Goal: Information Seeking & Learning: Learn about a topic

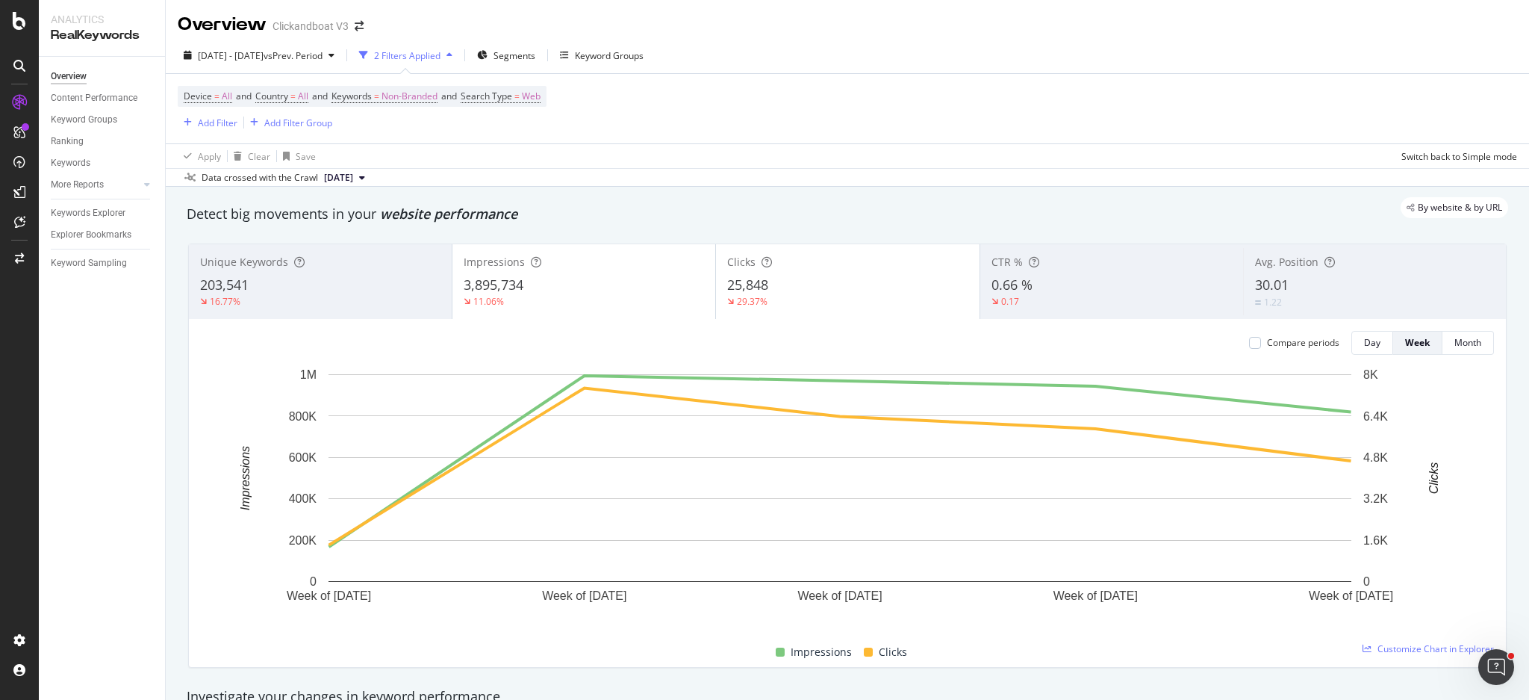
click at [886, 131] on div "Device = All and Country = All and Keywords = Non-Branded and Search Type = Web…" at bounding box center [847, 108] width 1339 height 69
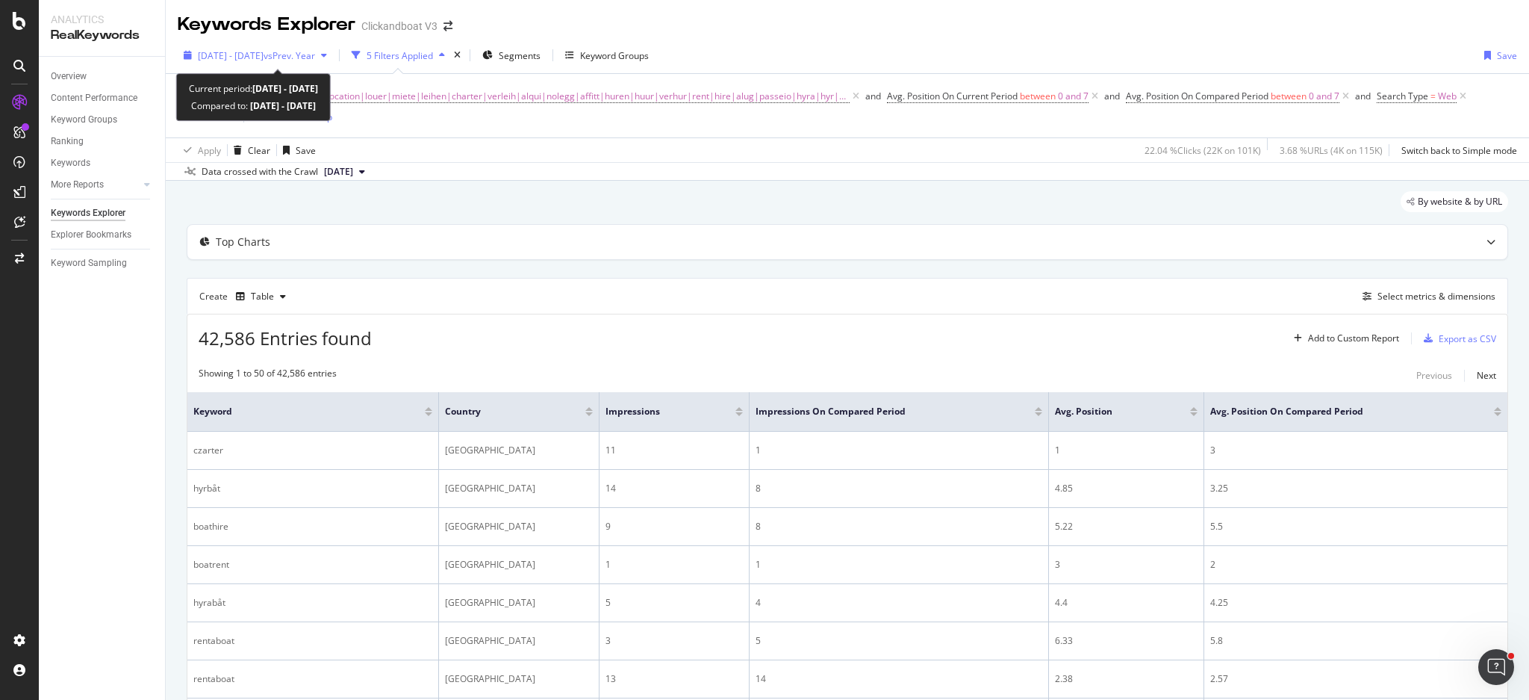
click at [315, 55] on span "vs Prev. Year" at bounding box center [290, 55] width 52 height 13
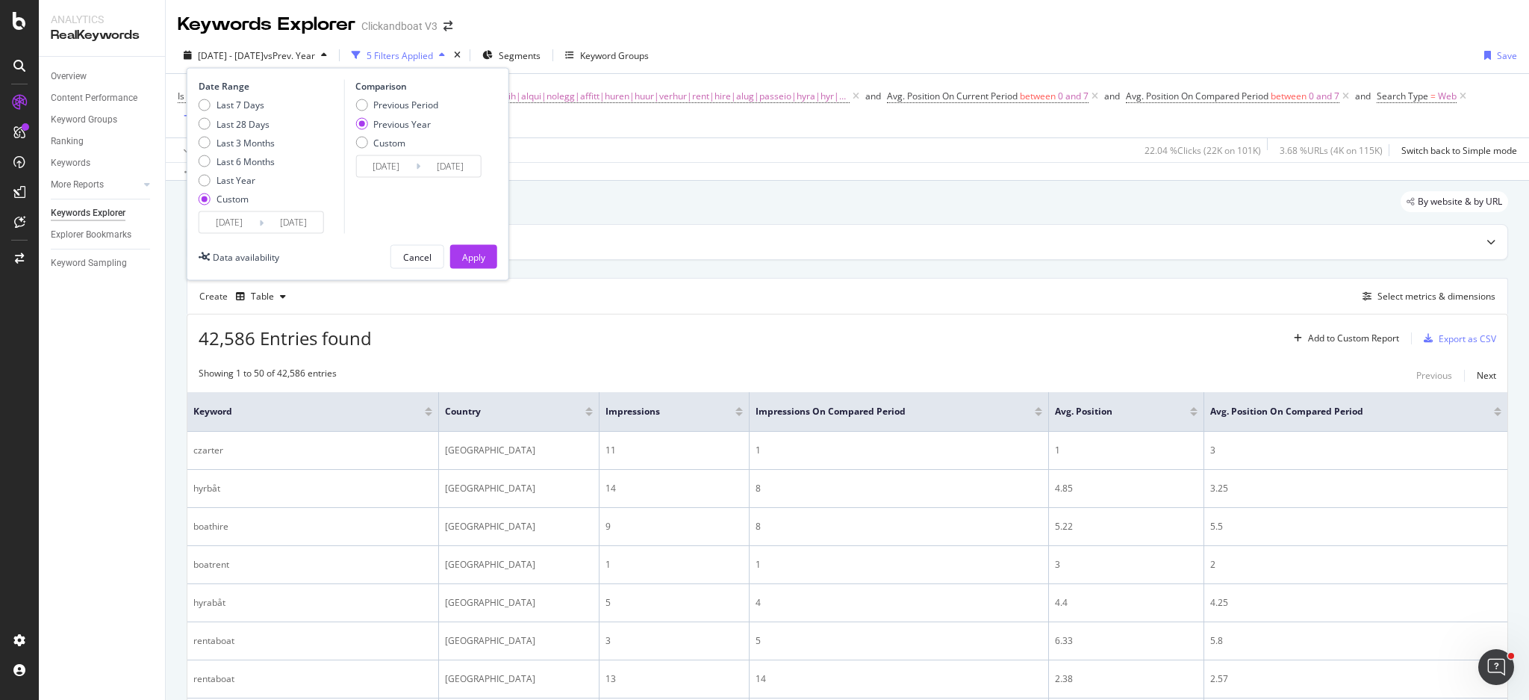
click at [237, 228] on input "[DATE]" at bounding box center [229, 222] width 60 height 21
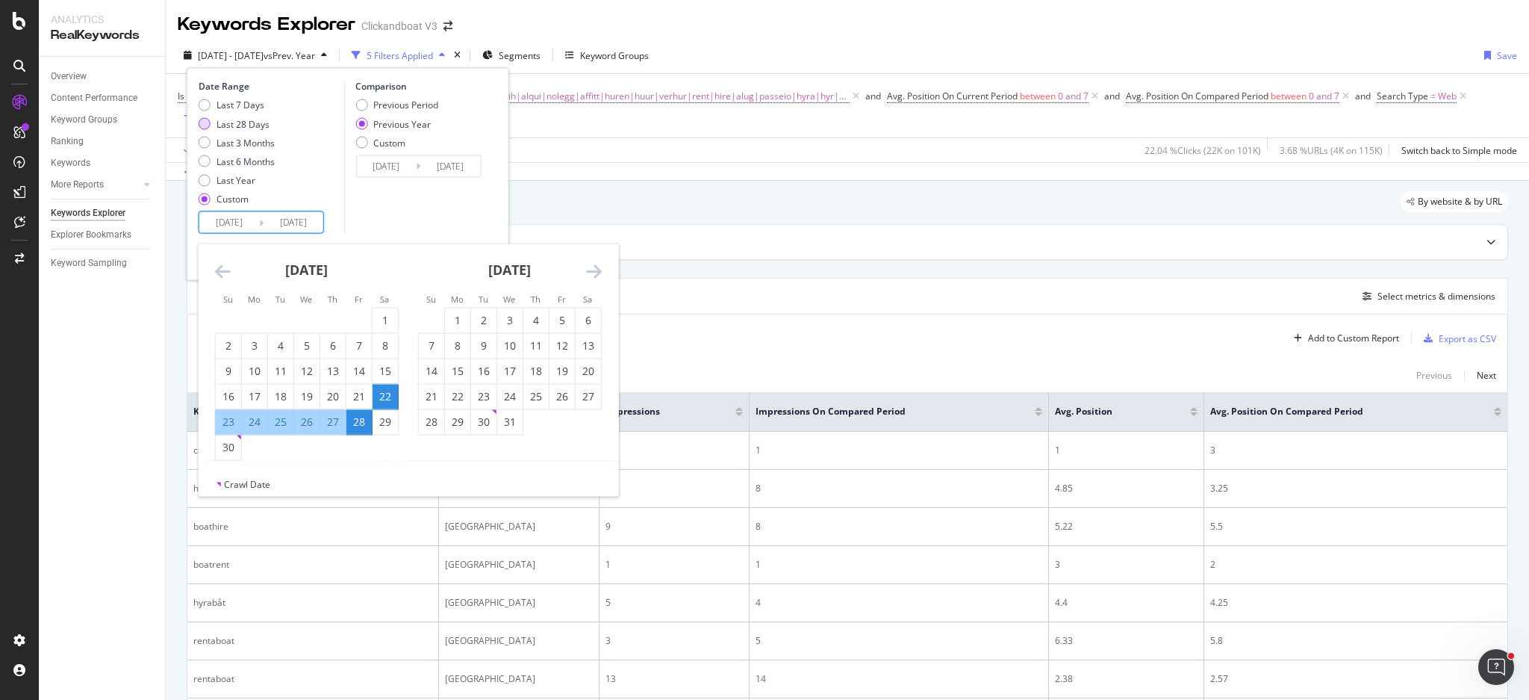
click at [246, 129] on div "Last 28 Days" at bounding box center [243, 123] width 53 height 13
type input "[DATE]"
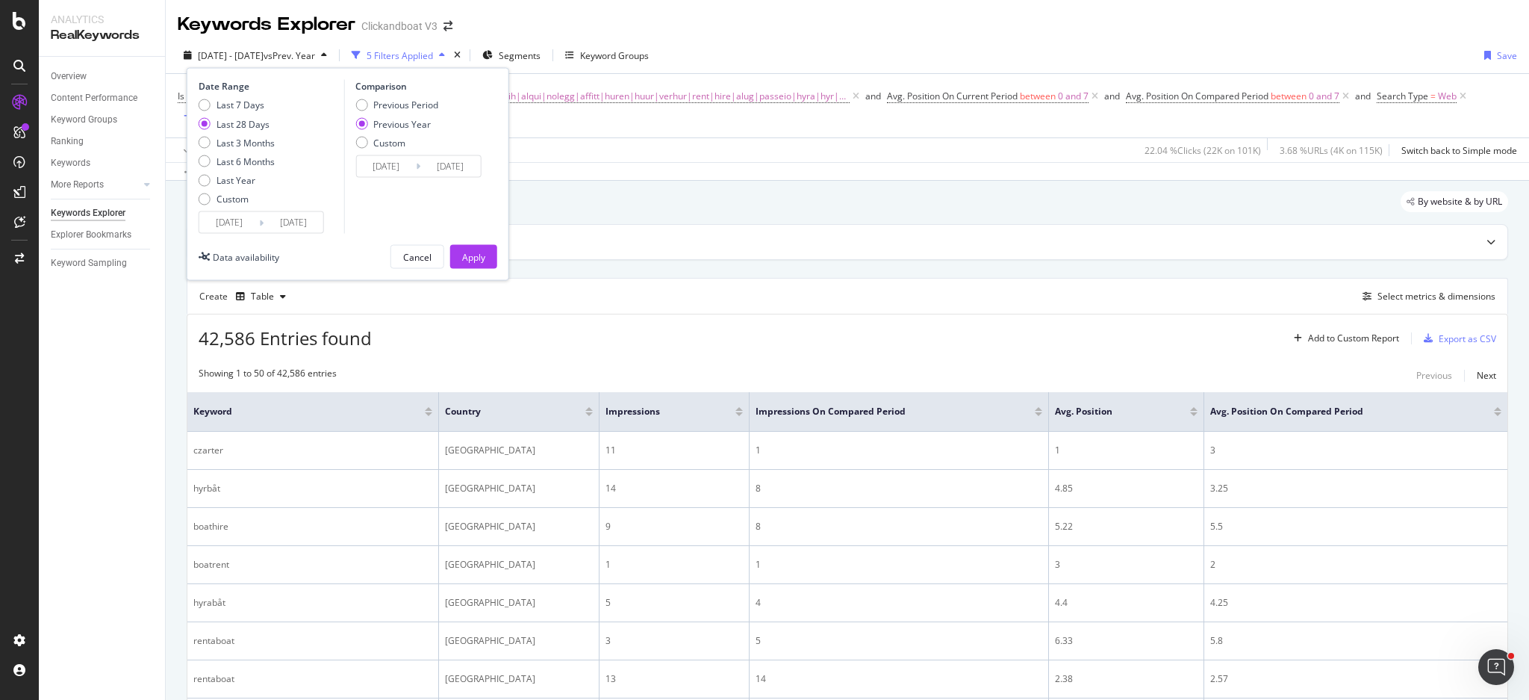
click at [219, 223] on input "[DATE]" at bounding box center [229, 222] width 60 height 21
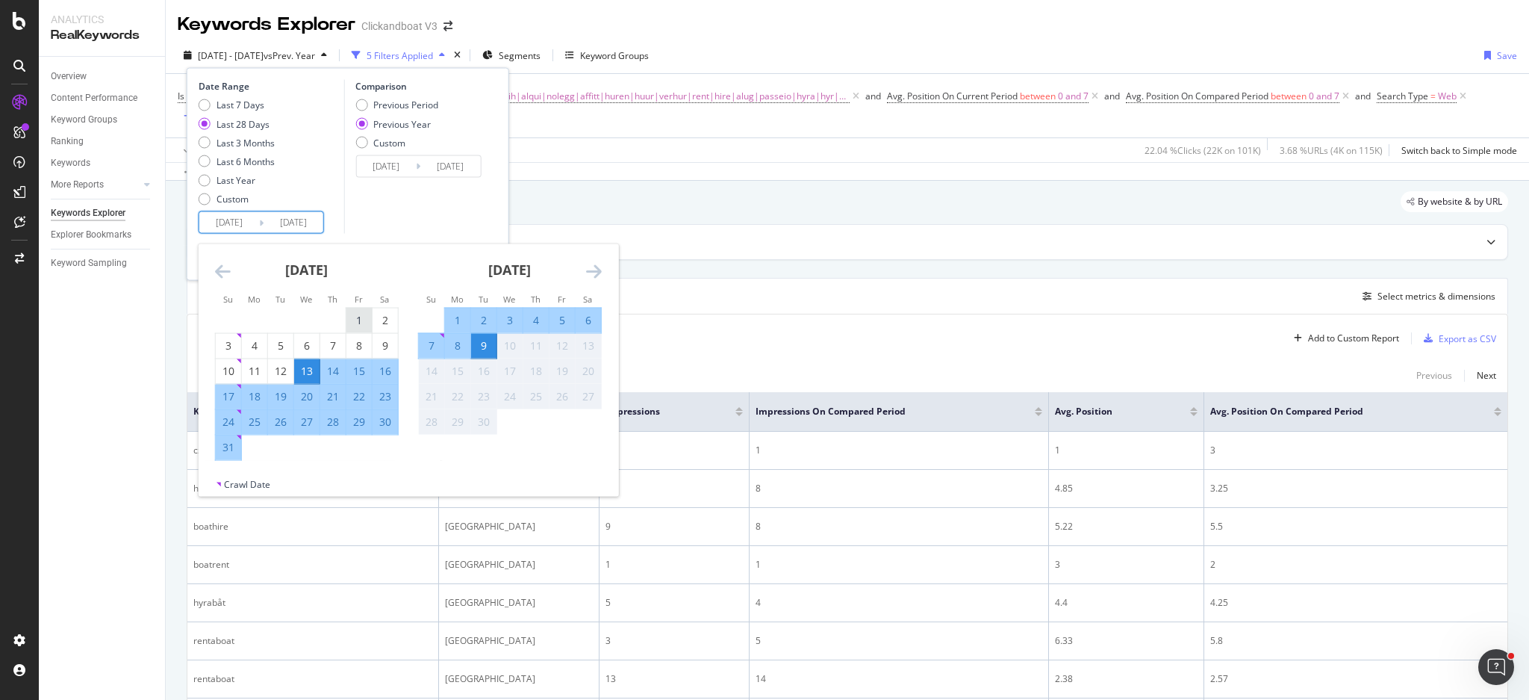
click at [362, 314] on div "1" at bounding box center [358, 320] width 25 height 15
type input "[DATE]"
click at [234, 443] on div "31" at bounding box center [228, 447] width 25 height 15
type input "[DATE]"
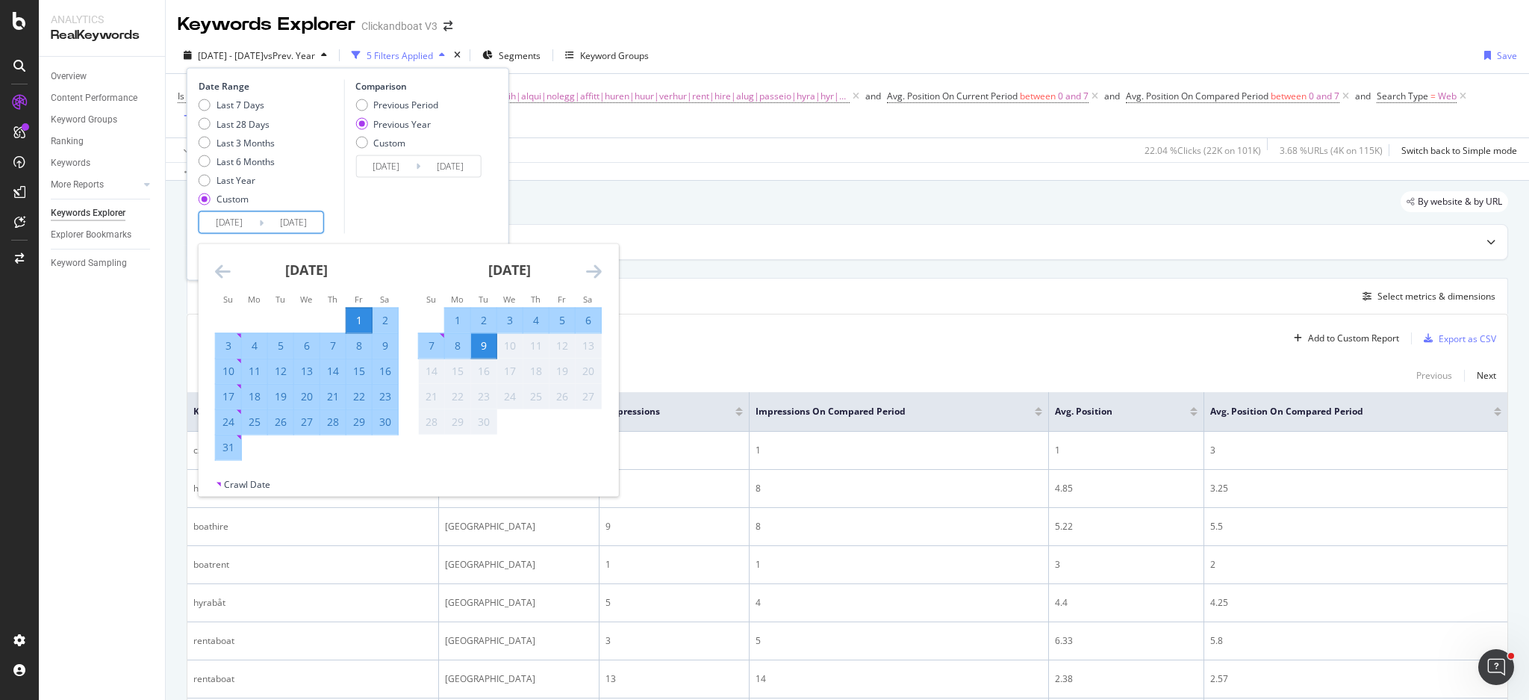
type input "[DATE]"
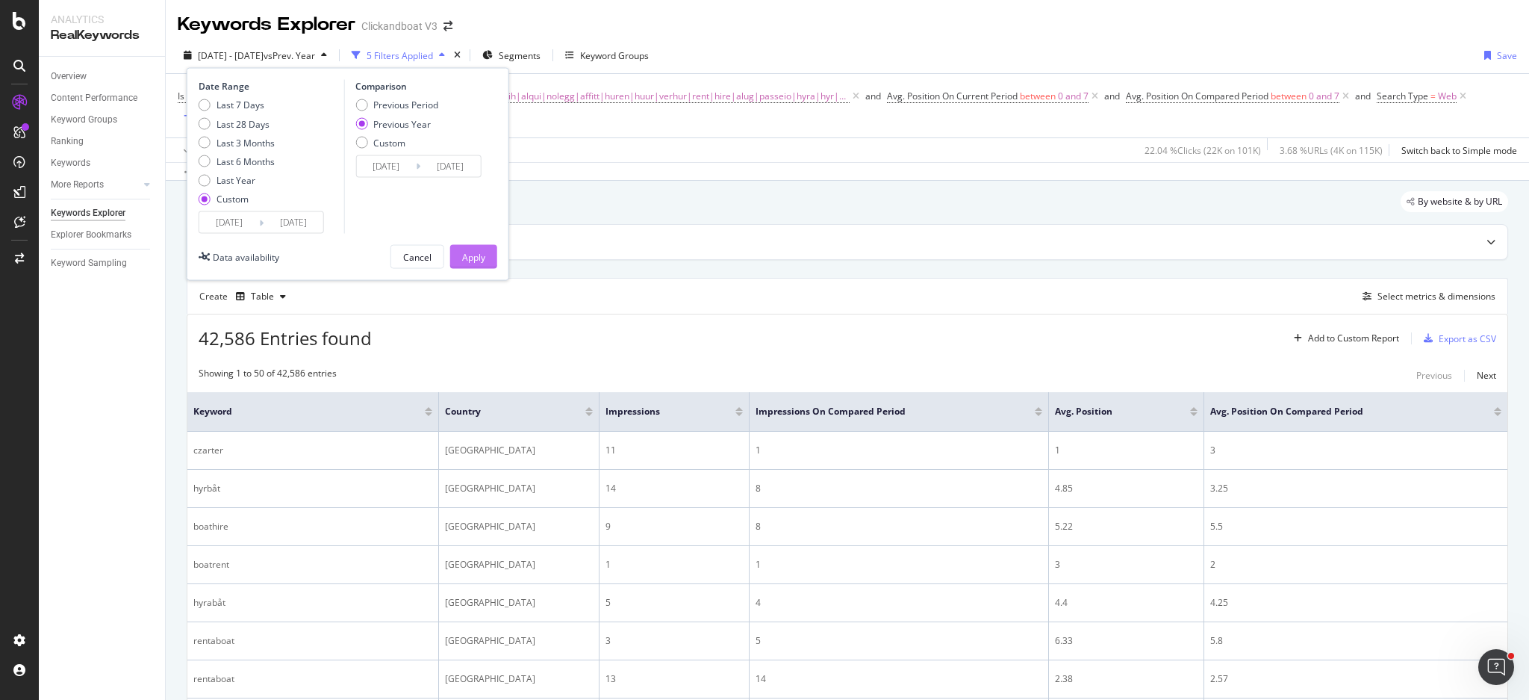
click at [488, 256] on button "Apply" at bounding box center [473, 257] width 47 height 24
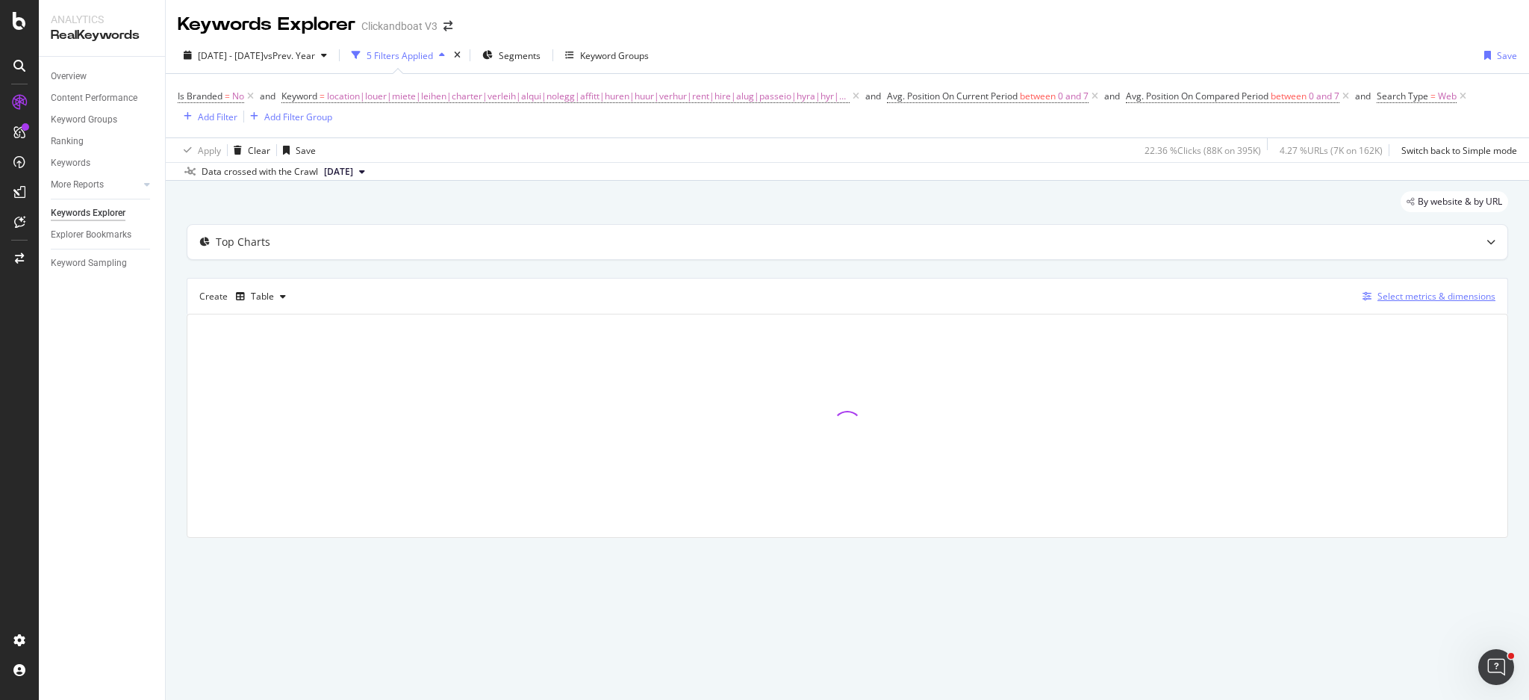
click at [1433, 299] on div "Select metrics & dimensions" at bounding box center [1436, 296] width 118 height 13
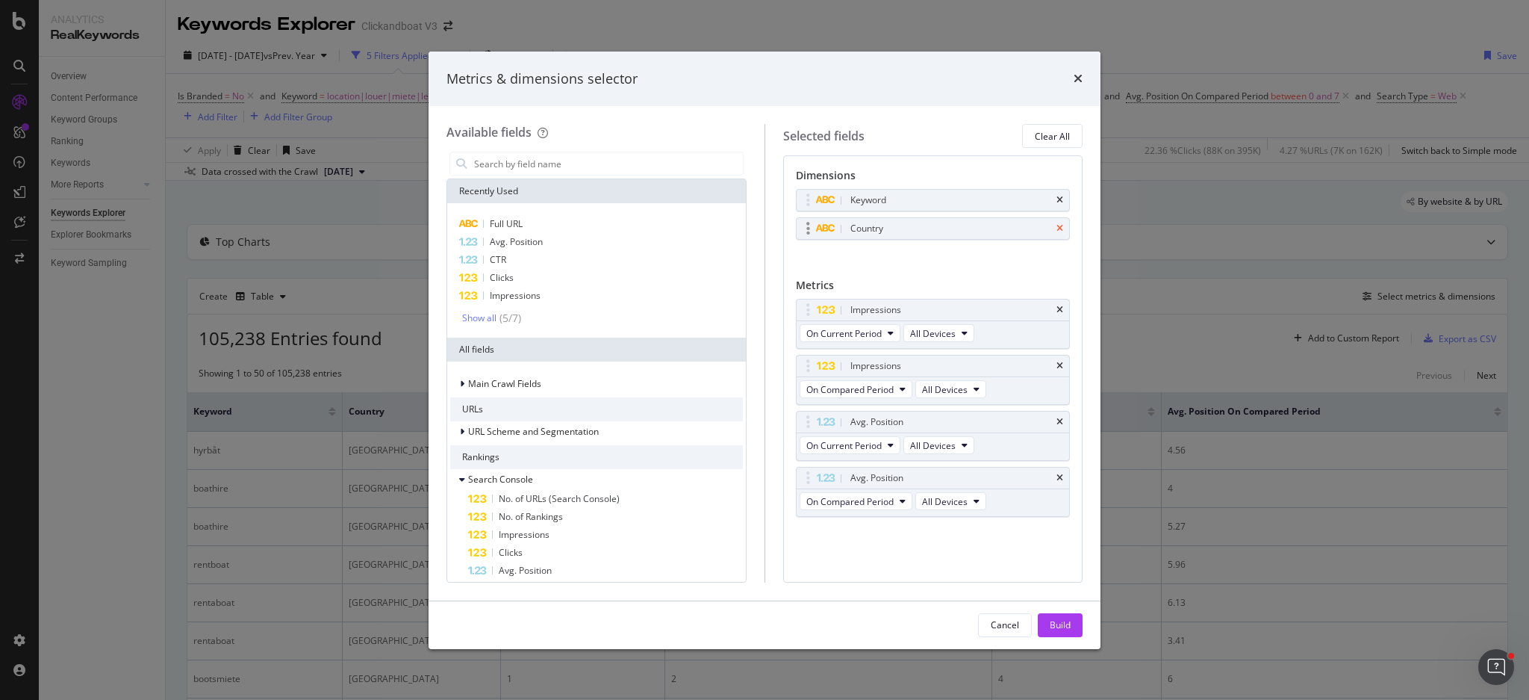
click at [1060, 225] on icon "times" at bounding box center [1059, 228] width 7 height 9
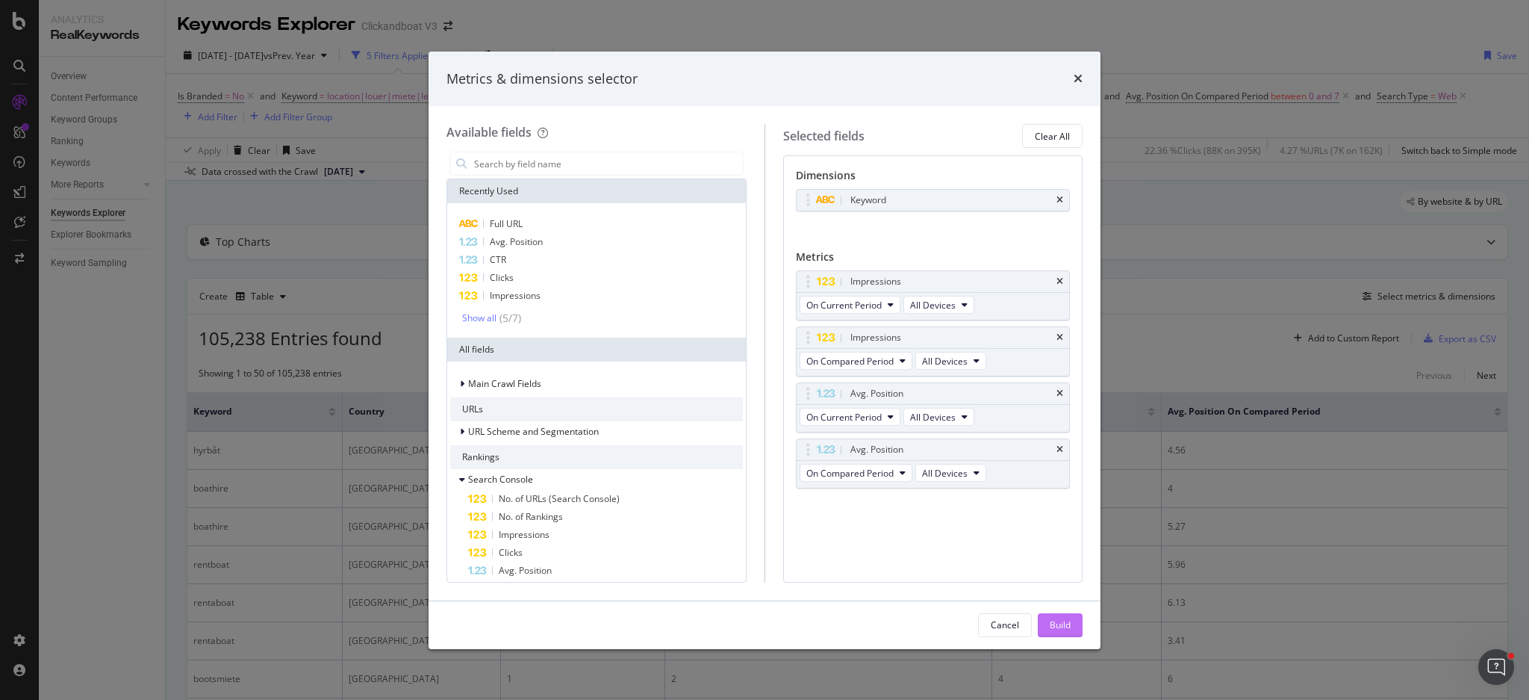
click at [1059, 618] on div "Build" at bounding box center [1060, 624] width 21 height 13
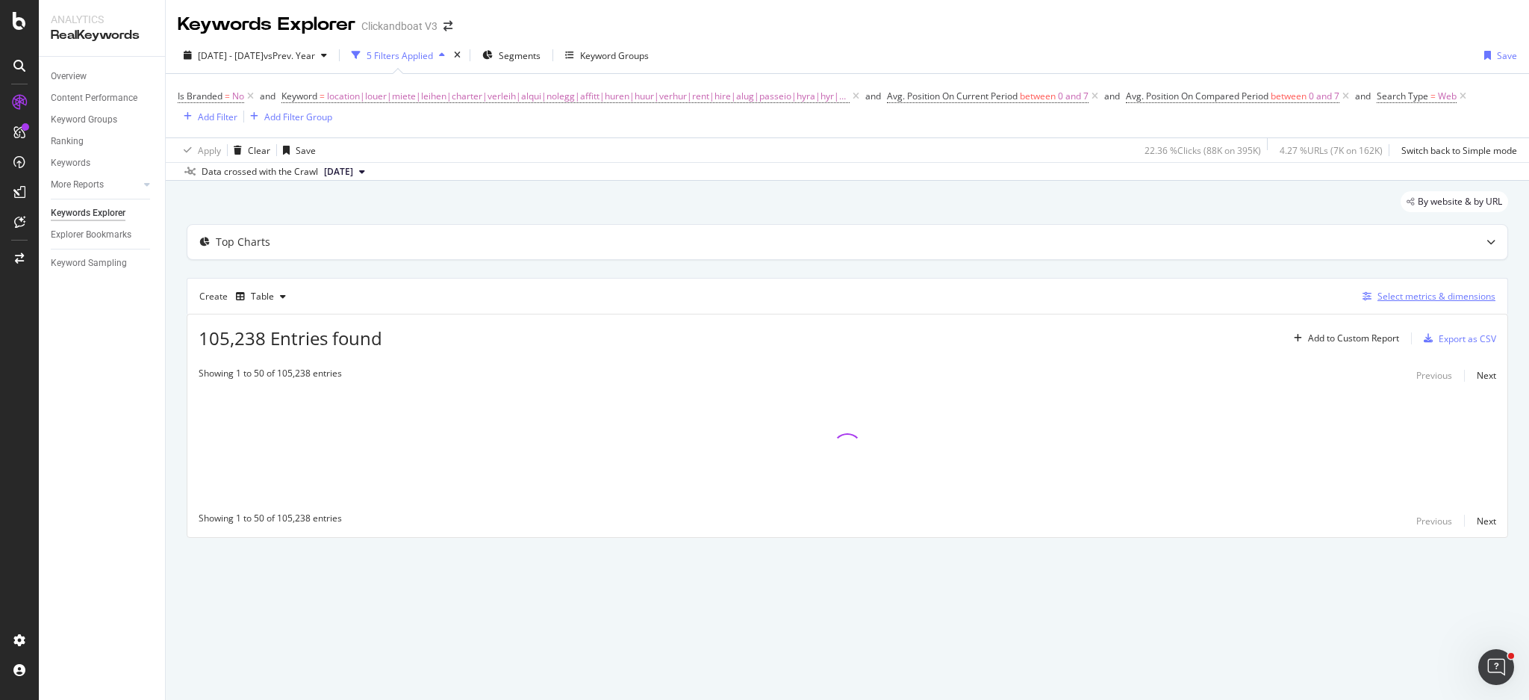
click at [1416, 304] on div "Select metrics & dimensions" at bounding box center [1426, 296] width 139 height 16
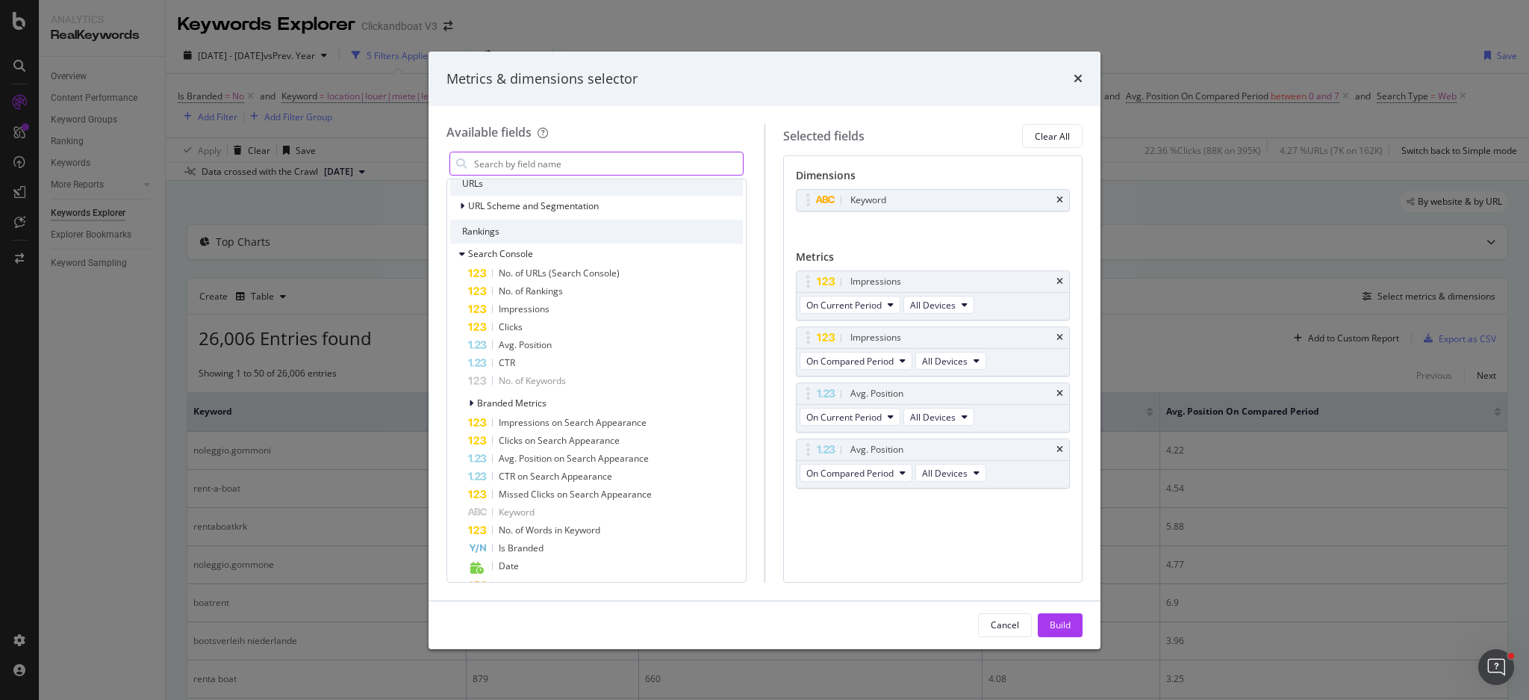
scroll to position [199, 0]
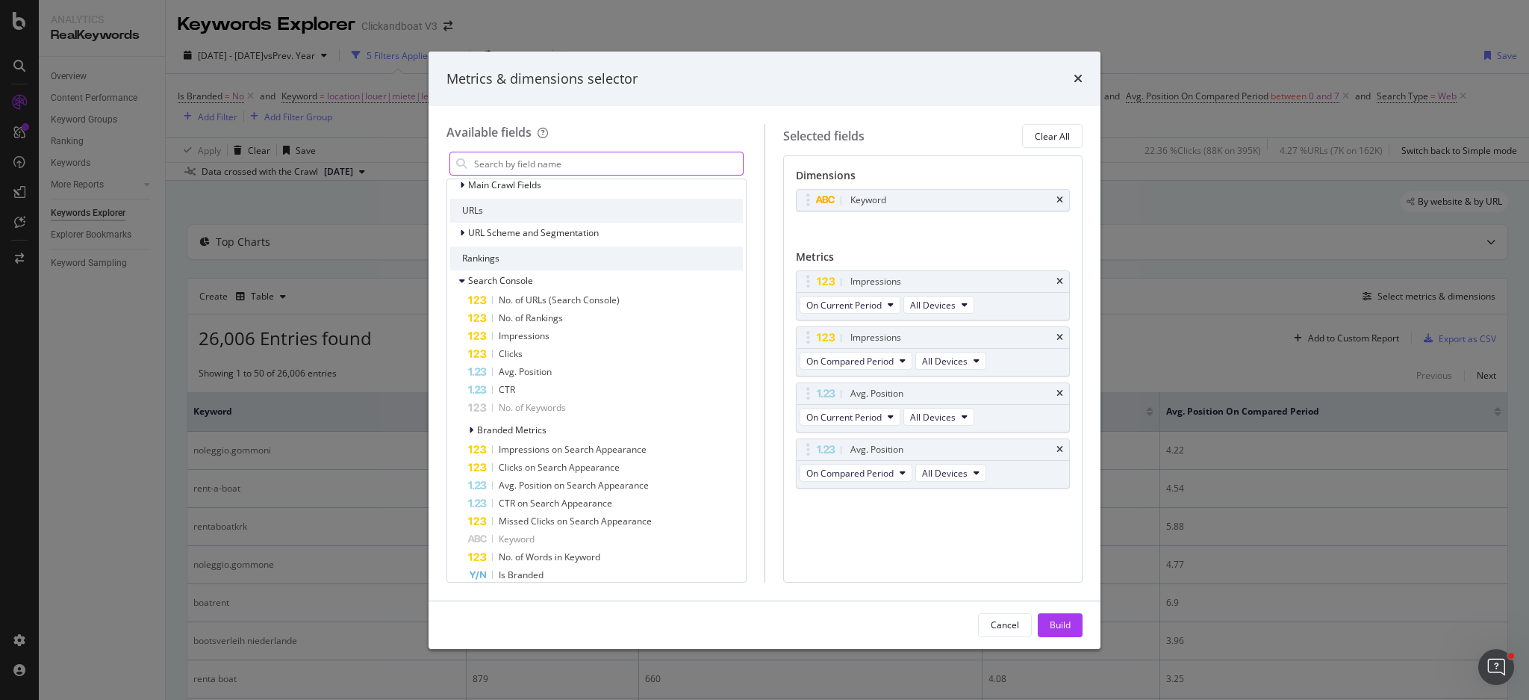
click at [610, 173] on input "modal" at bounding box center [608, 163] width 270 height 22
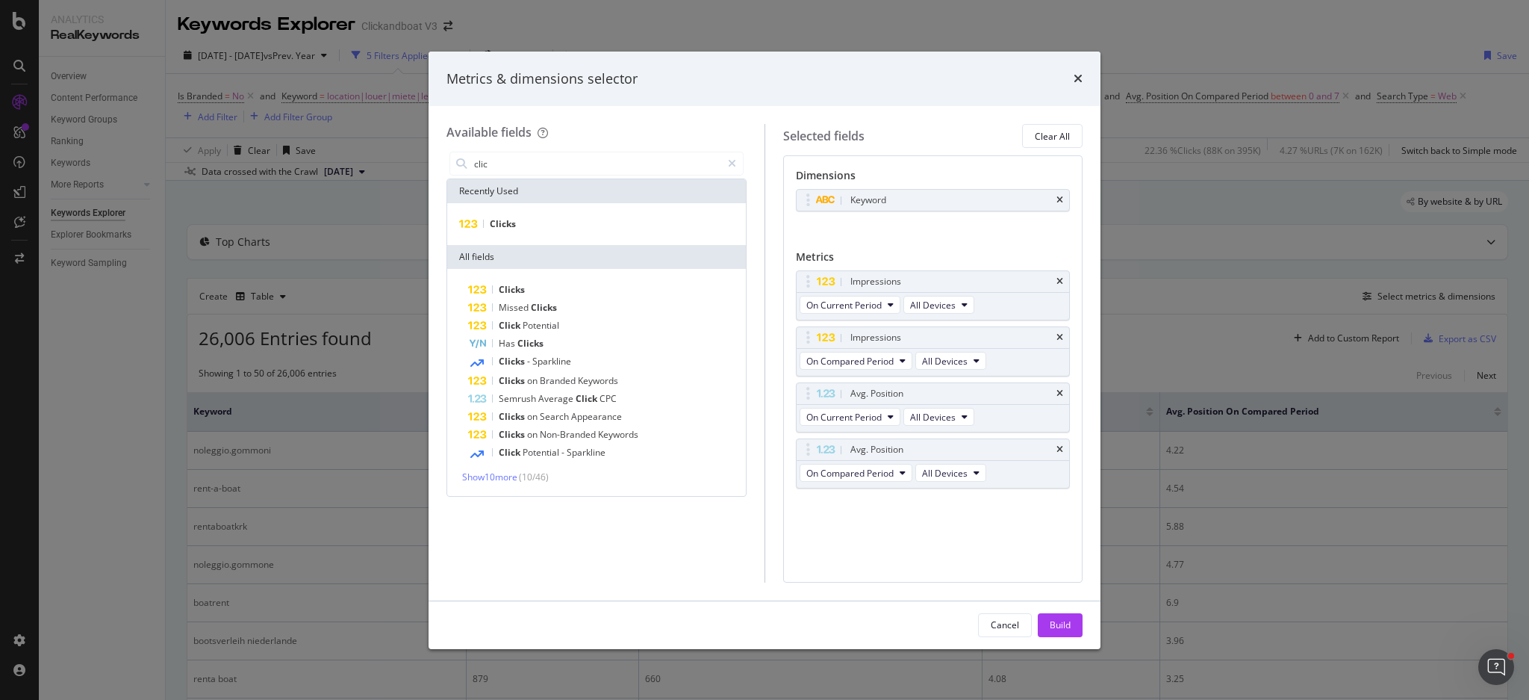
scroll to position [0, 0]
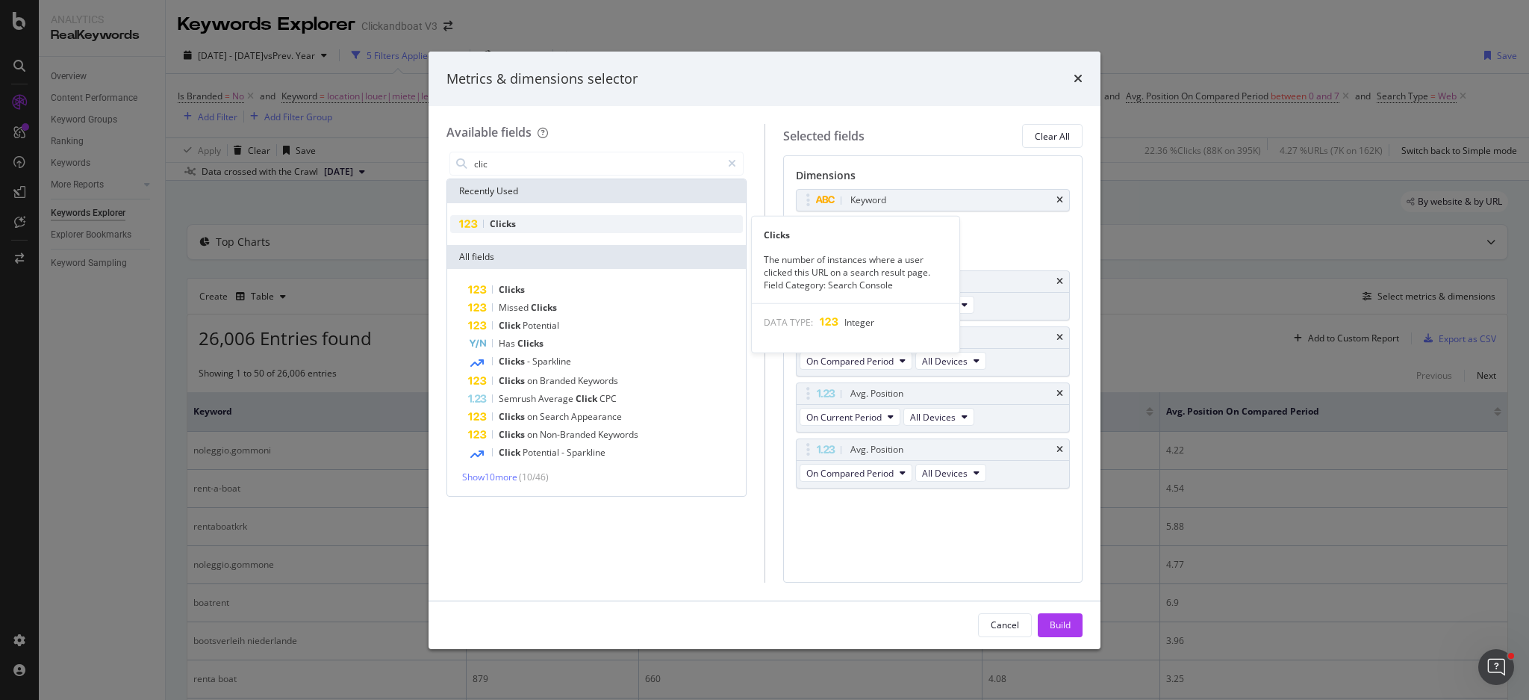
type input "clic"
click at [566, 227] on div "Clicks" at bounding box center [596, 224] width 293 height 18
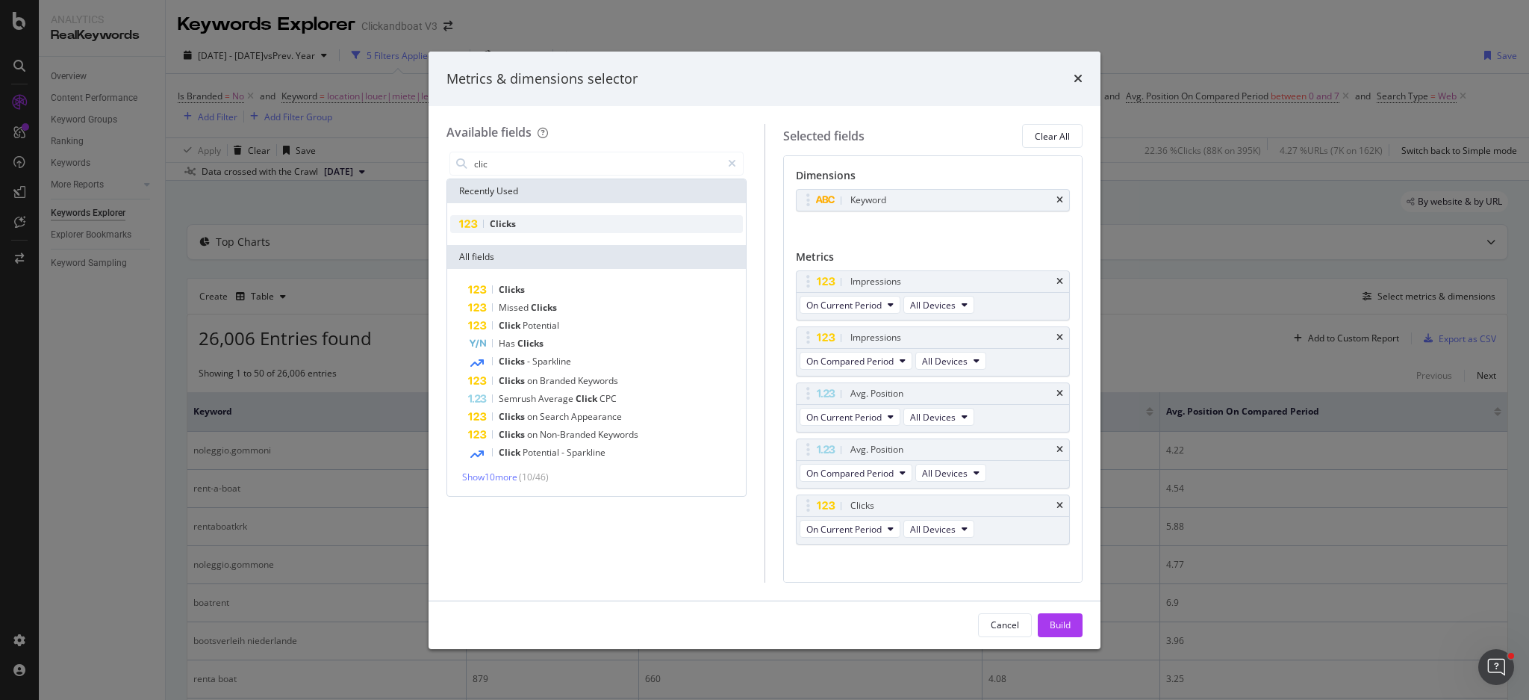
click at [566, 227] on div "Clicks" at bounding box center [596, 224] width 293 height 18
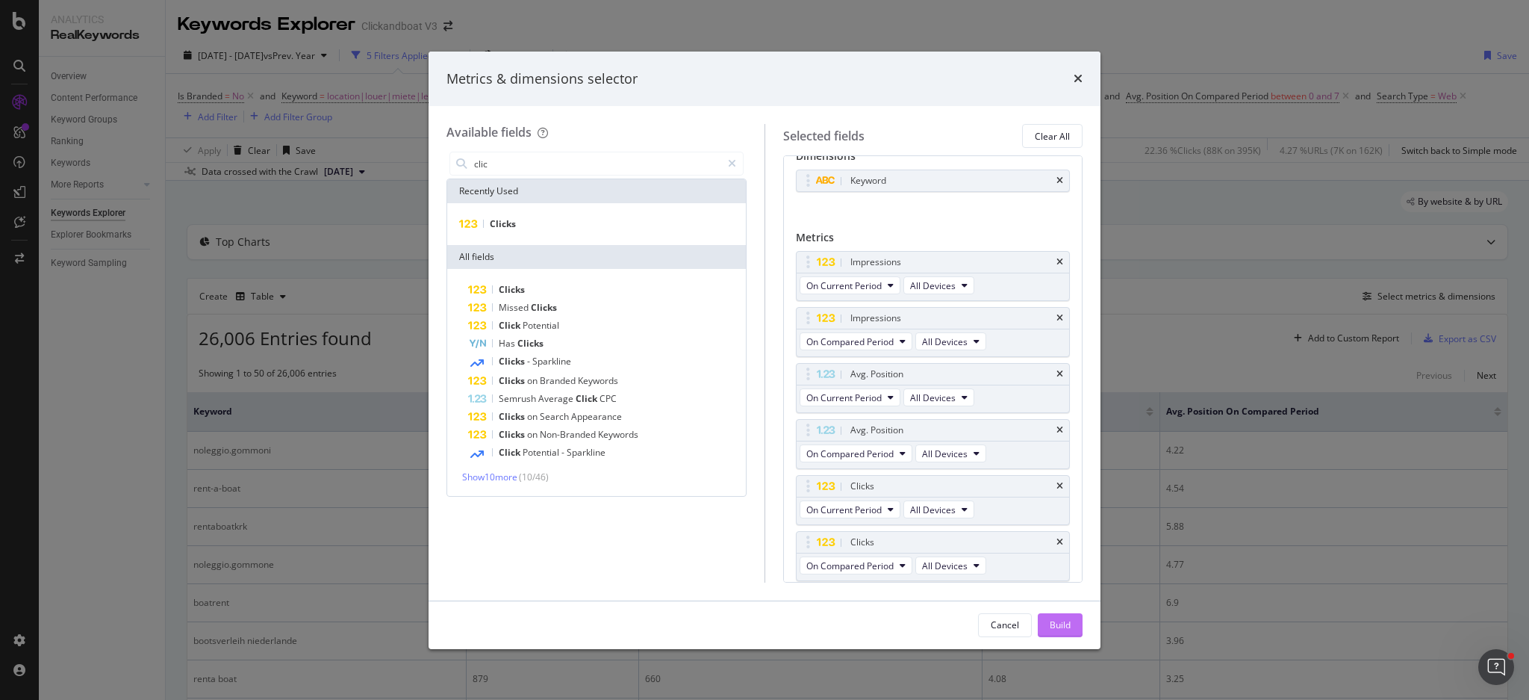
click at [1070, 628] on div "Build" at bounding box center [1060, 624] width 21 height 13
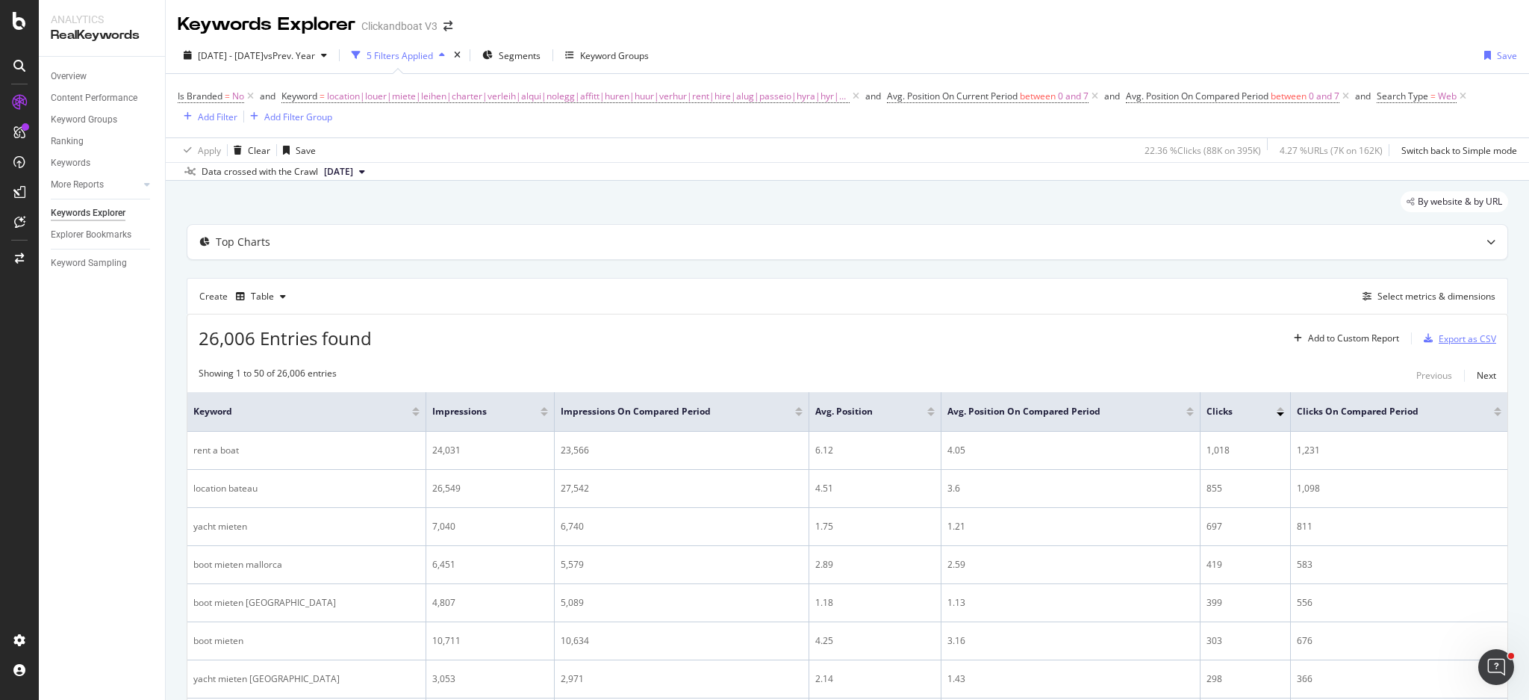
click at [1449, 345] on div "Export as CSV" at bounding box center [1467, 338] width 57 height 13
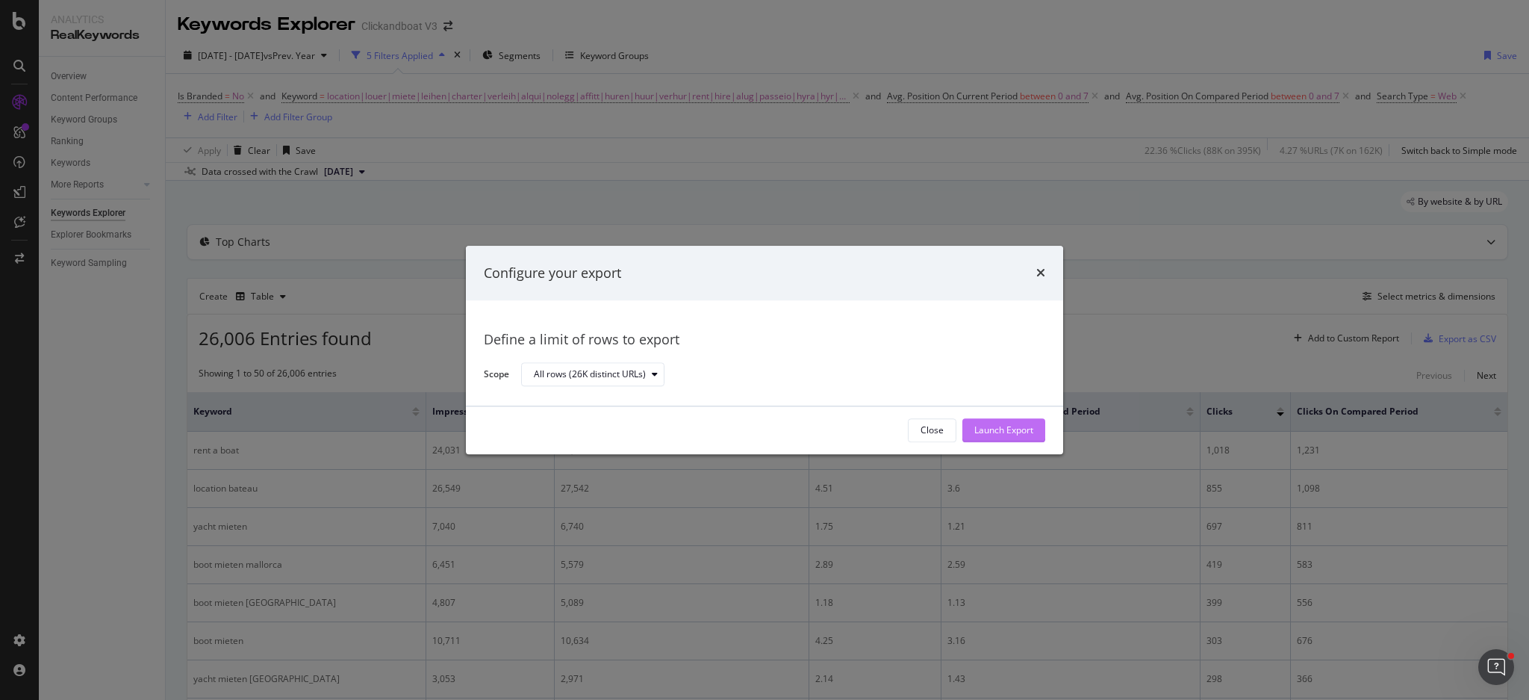
click at [1009, 437] on div "Launch Export" at bounding box center [1003, 430] width 59 height 22
